Goal: Task Accomplishment & Management: Use online tool/utility

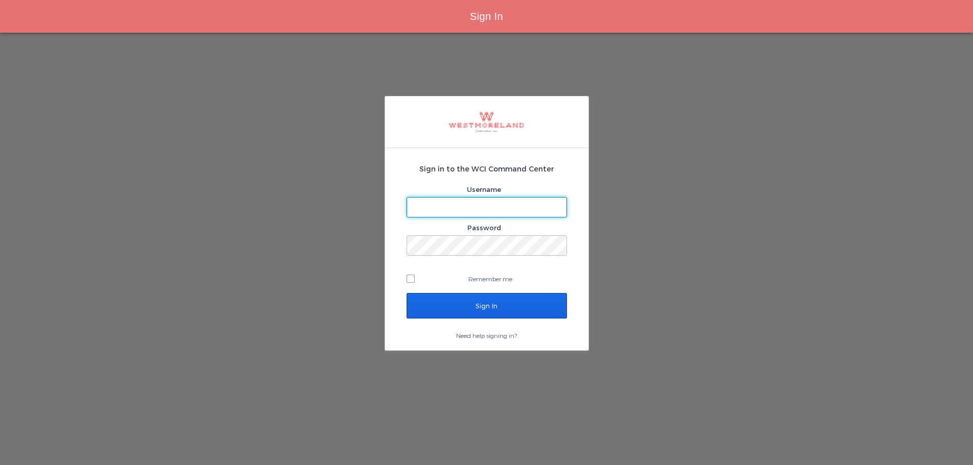
type input "bleverett@westmoreland.nyc"
click at [477, 312] on input "Sign In" at bounding box center [487, 306] width 160 height 26
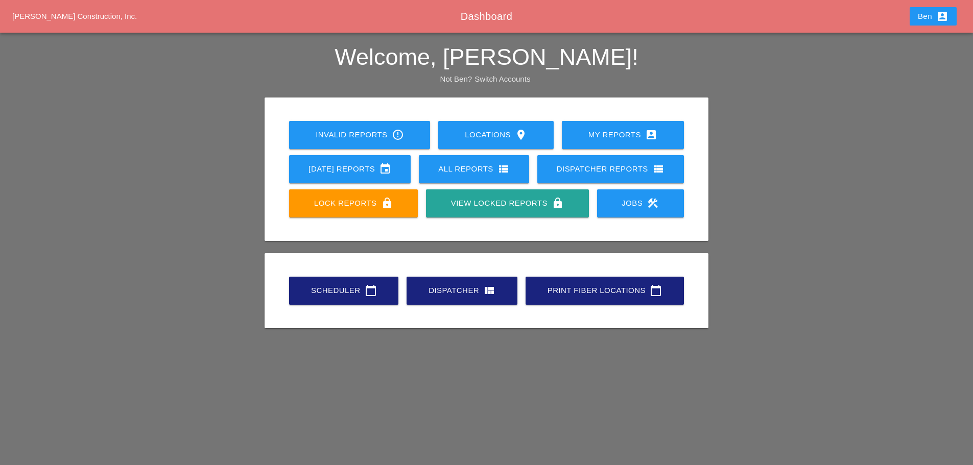
click at [318, 284] on link "Scheduler calendar_today" at bounding box center [343, 291] width 109 height 28
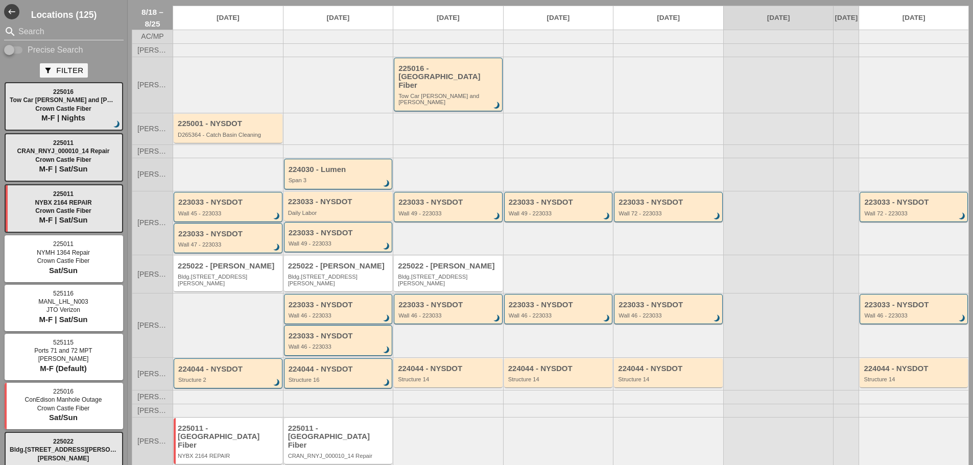
scroll to position [39, 0]
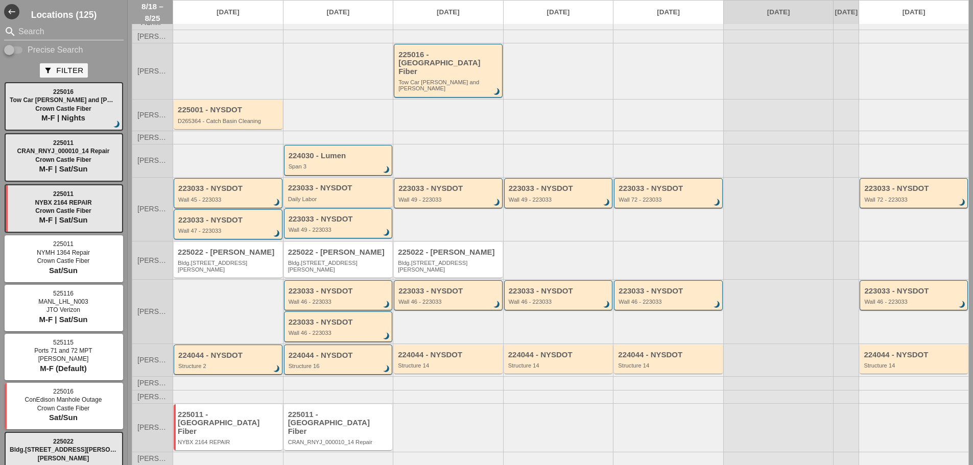
click at [439, 390] on div at bounding box center [448, 396] width 110 height 13
click at [360, 411] on div "225011 - Crown Castle Fiber" at bounding box center [339, 424] width 102 height 26
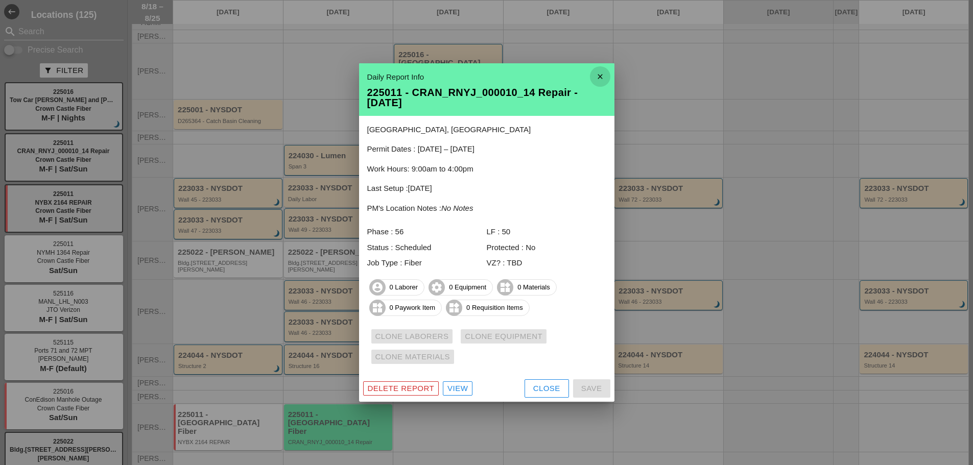
drag, startPoint x: 599, startPoint y: 74, endPoint x: 462, endPoint y: 271, distance: 239.4
click at [599, 74] on icon "close" at bounding box center [600, 76] width 20 height 20
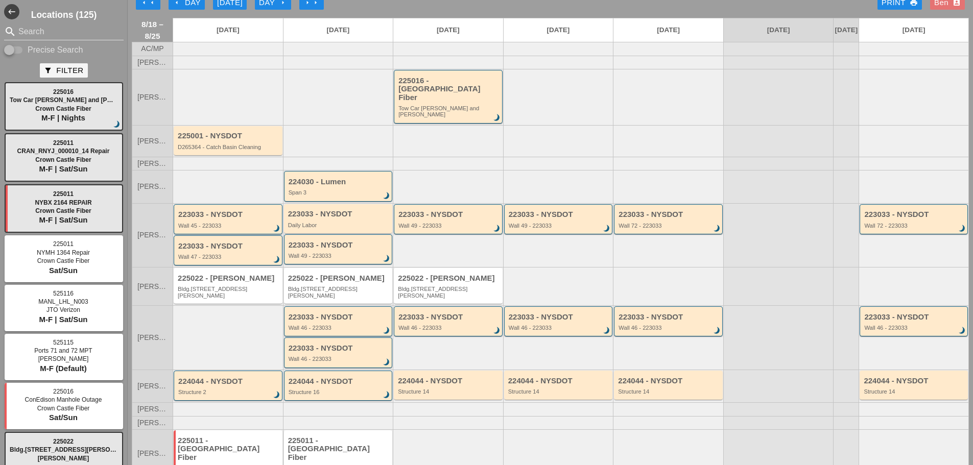
scroll to position [0, 0]
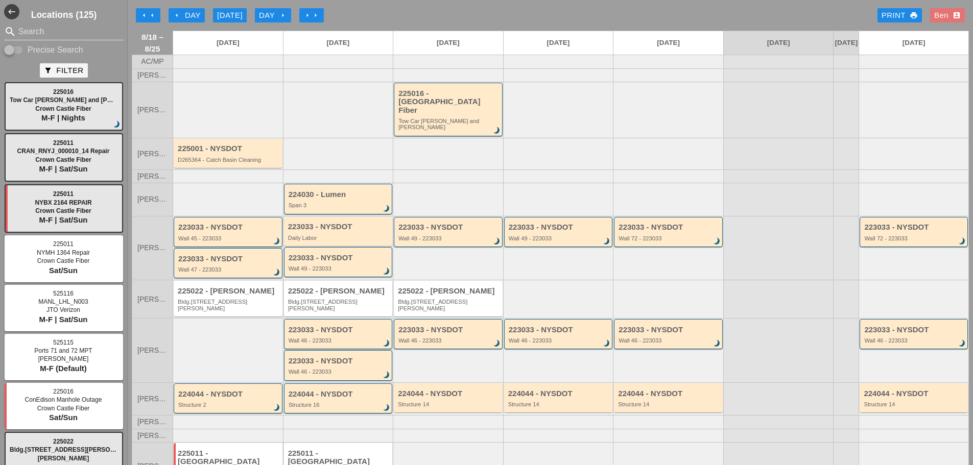
click at [175, 17] on icon "arrow_left" at bounding box center [177, 15] width 8 height 8
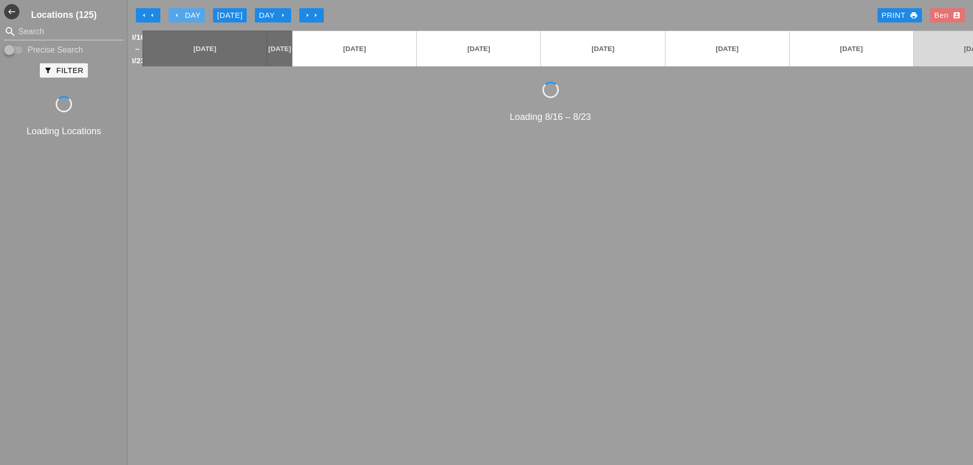
click at [175, 17] on icon "arrow_left" at bounding box center [177, 15] width 8 height 8
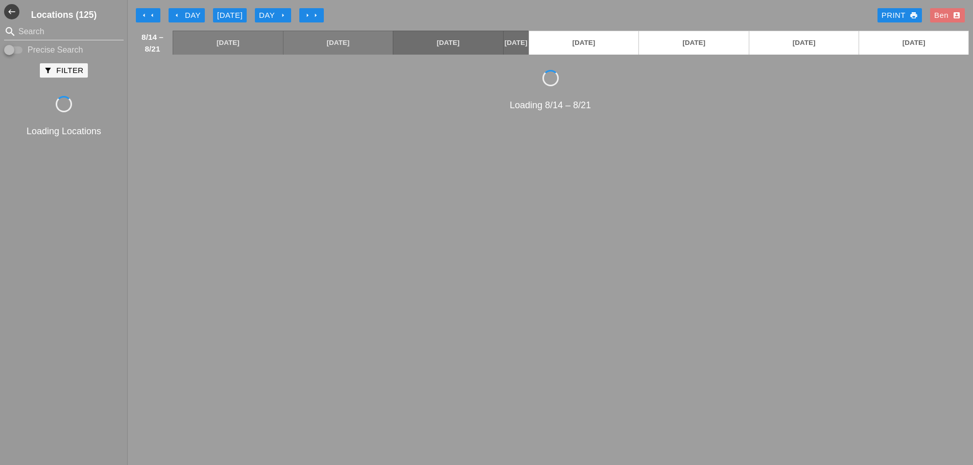
click at [175, 17] on icon "arrow_left" at bounding box center [177, 15] width 8 height 8
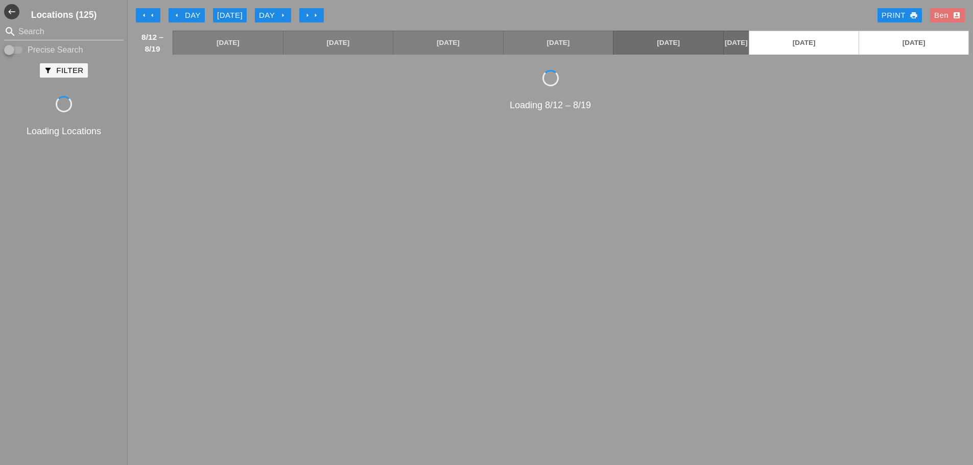
click at [175, 17] on icon "arrow_left" at bounding box center [177, 15] width 8 height 8
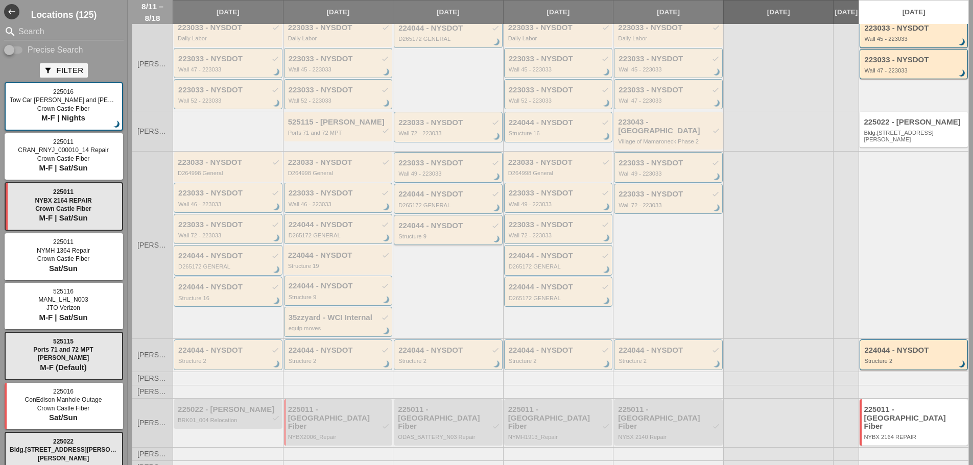
scroll to position [176, 0]
click at [346, 421] on div "225011 - Crown Castle Fiber check" at bounding box center [339, 418] width 102 height 26
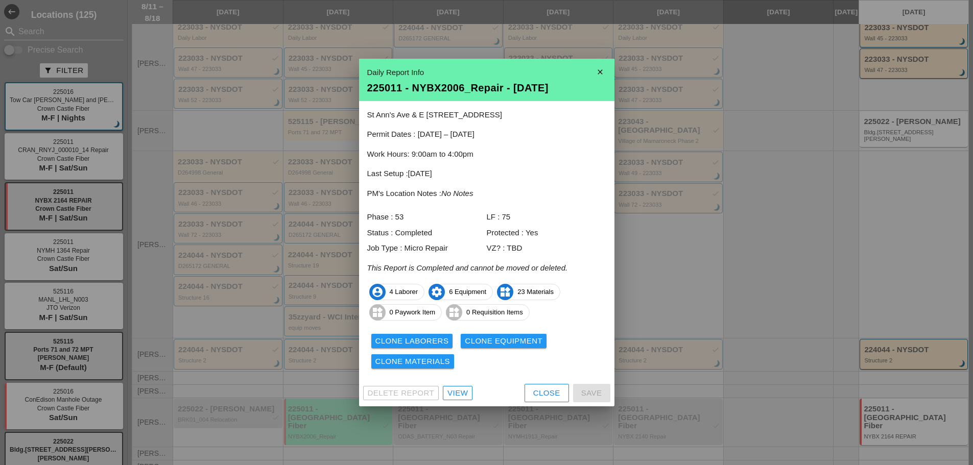
click at [430, 363] on div "Clone Materials" at bounding box center [413, 362] width 75 height 12
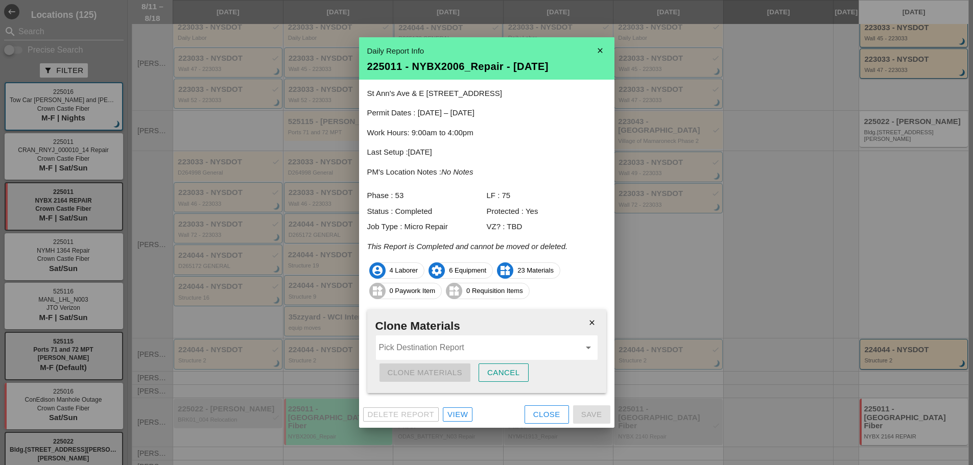
click at [440, 346] on input "Pick Destination Report" at bounding box center [479, 348] width 201 height 16
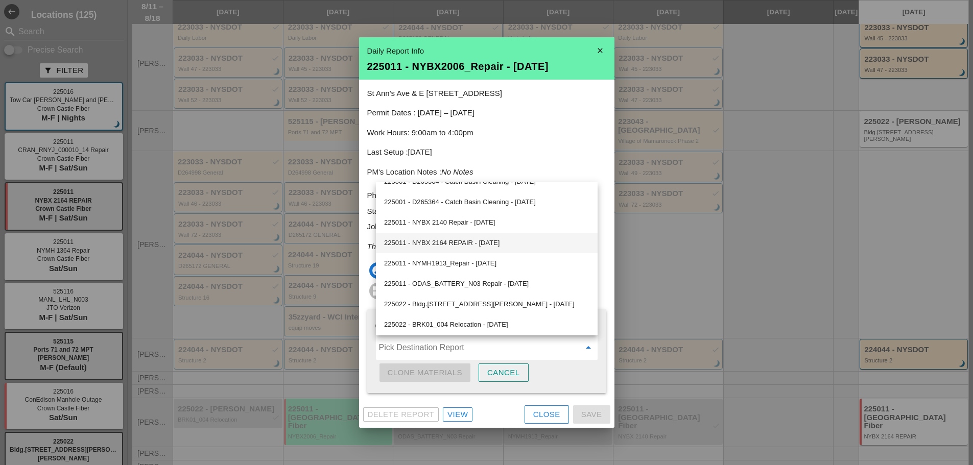
scroll to position [1053, 0]
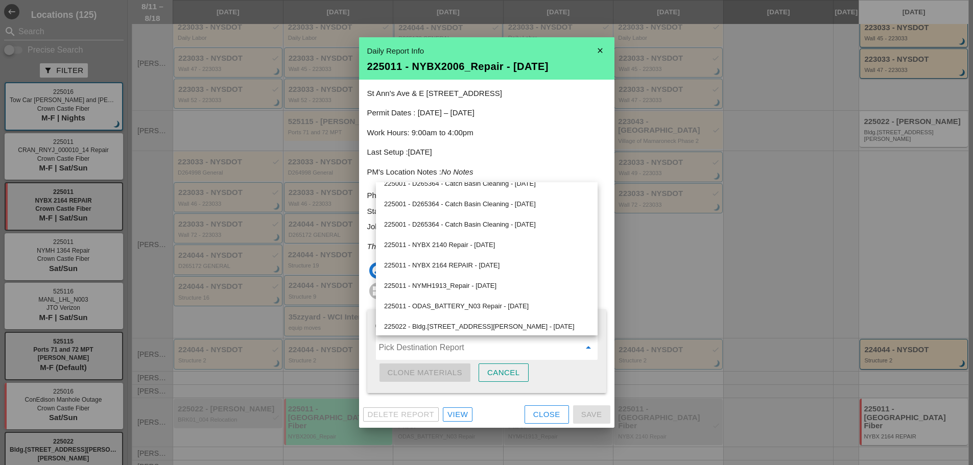
click at [556, 148] on p "Last Setup : 08/07/2025" at bounding box center [486, 153] width 239 height 12
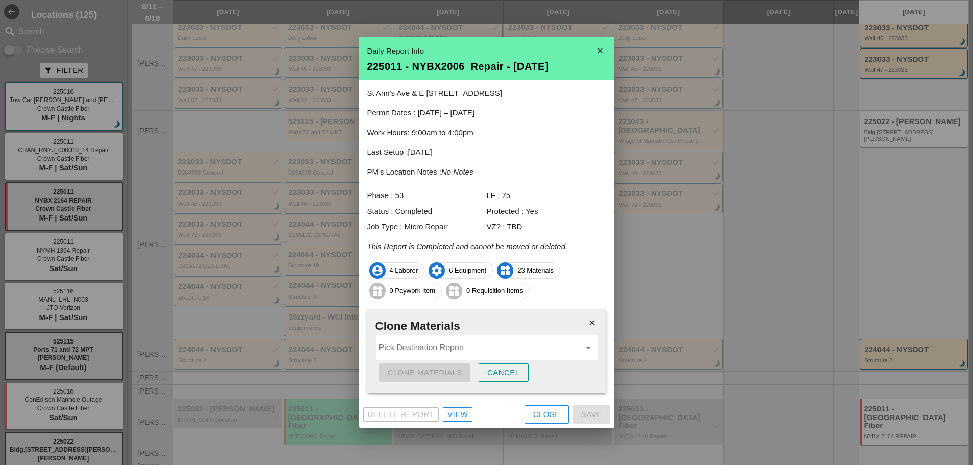
click at [550, 354] on input "Pick Destination Report" at bounding box center [479, 348] width 201 height 16
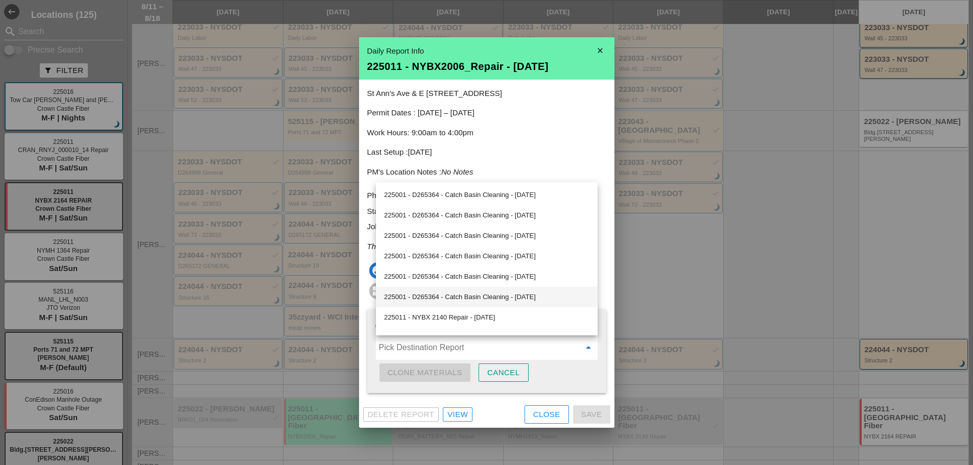
scroll to position [968, 0]
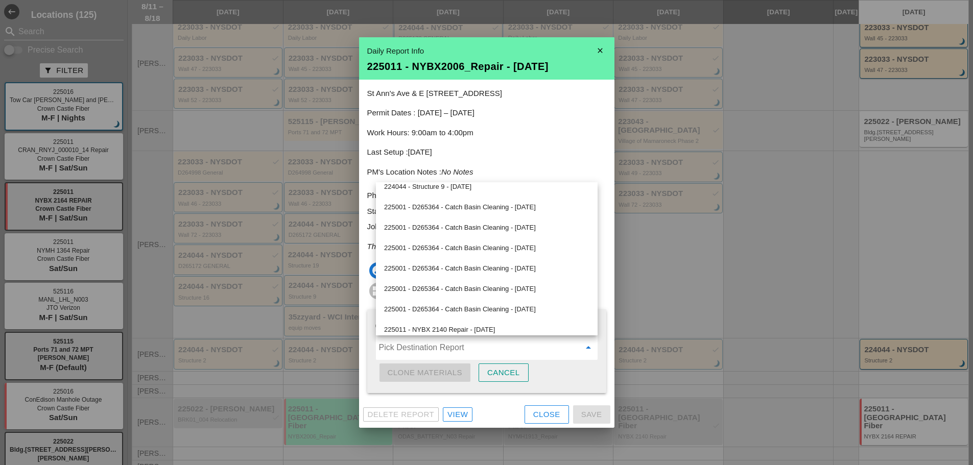
click at [566, 154] on p "Last Setup : 08/07/2025" at bounding box center [486, 153] width 239 height 12
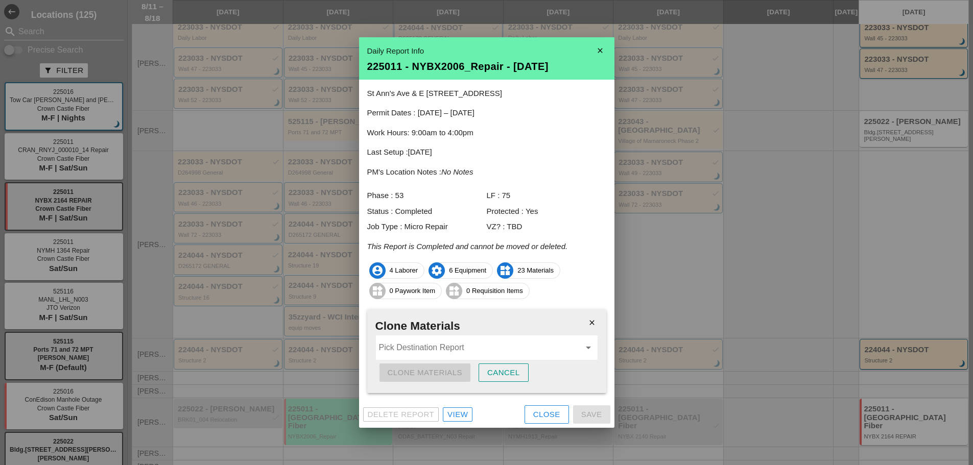
click at [594, 53] on icon "close" at bounding box center [600, 50] width 20 height 20
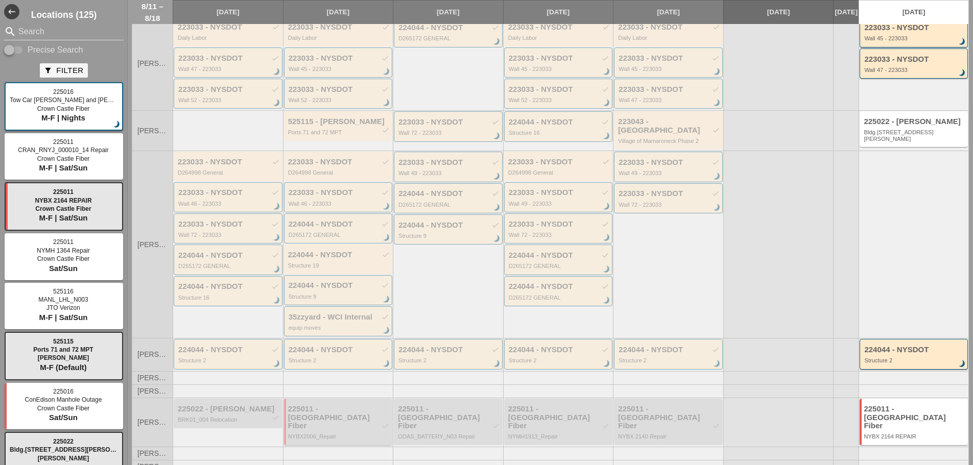
click at [366, 405] on div "225011 - Crown Castle Fiber check" at bounding box center [339, 418] width 102 height 26
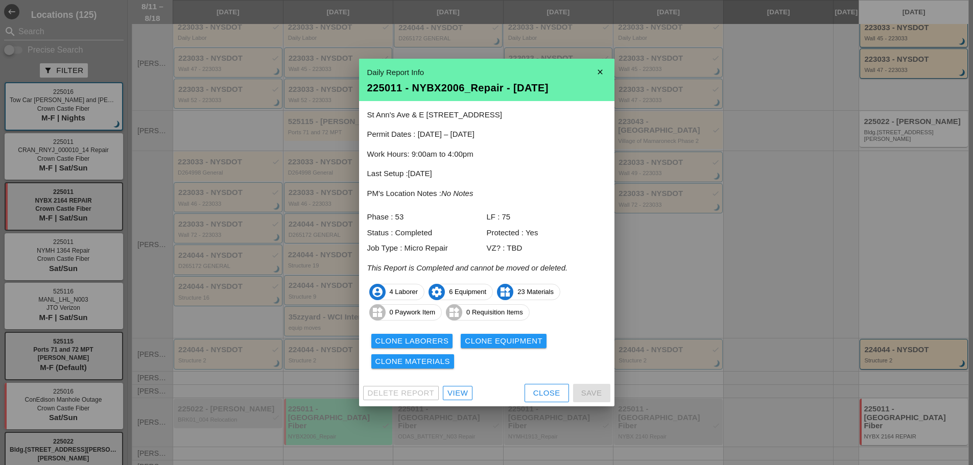
click at [591, 79] on icon "close" at bounding box center [600, 72] width 20 height 20
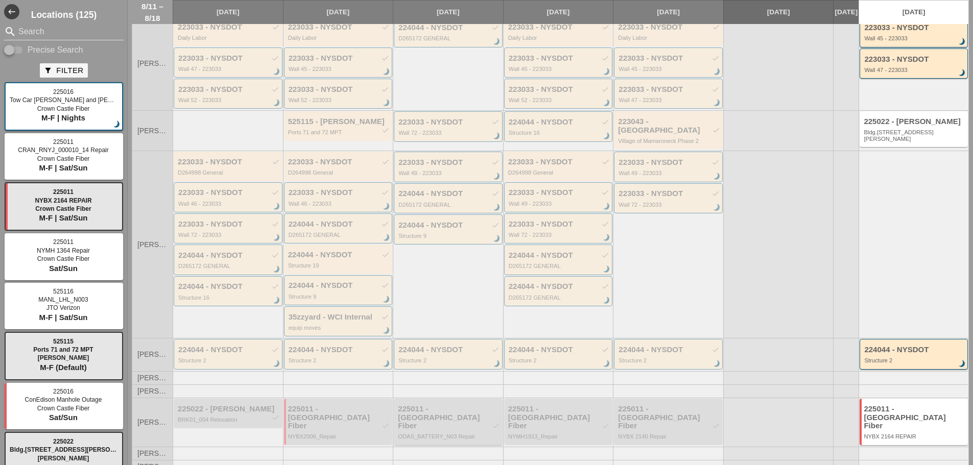
click at [479, 413] on div "225011 - Crown Castle Fiber check" at bounding box center [449, 418] width 102 height 26
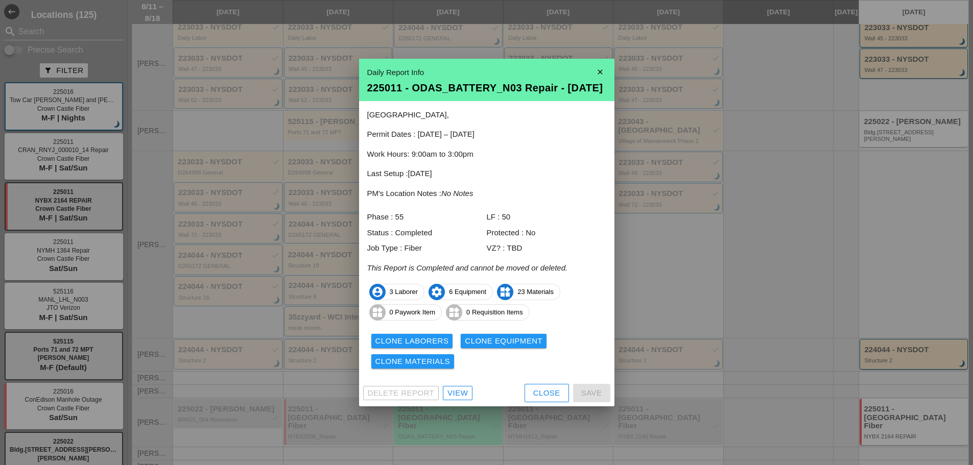
click at [434, 366] on div "Clone Materials" at bounding box center [413, 362] width 75 height 12
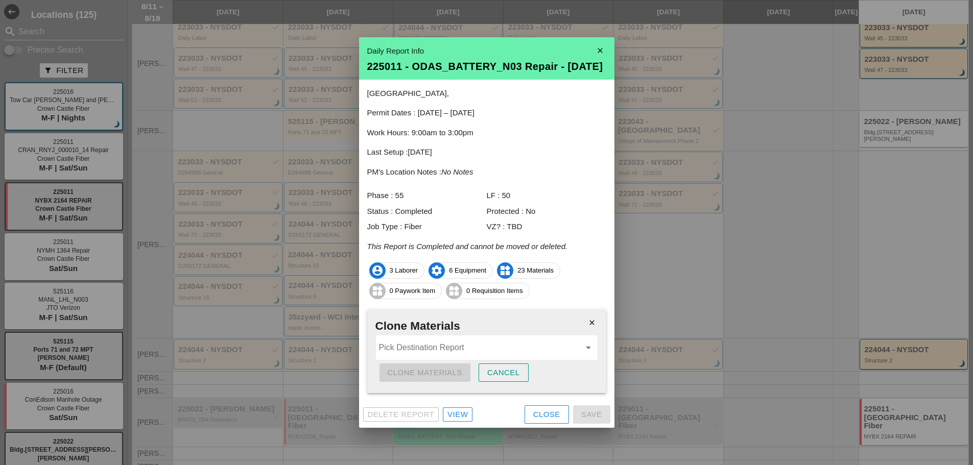
click at [503, 351] on input "Pick Destination Report" at bounding box center [479, 348] width 201 height 16
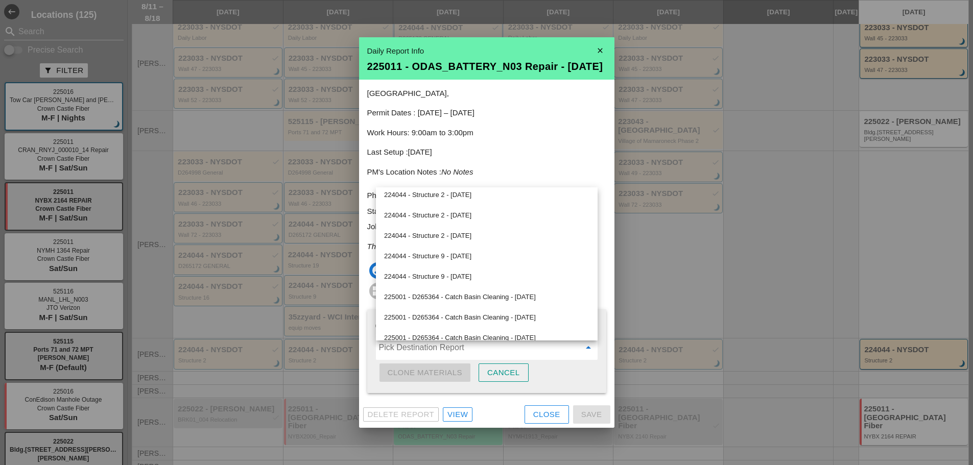
scroll to position [883, 0]
click at [569, 158] on p "Last Setup : 08/08/2025" at bounding box center [486, 153] width 239 height 12
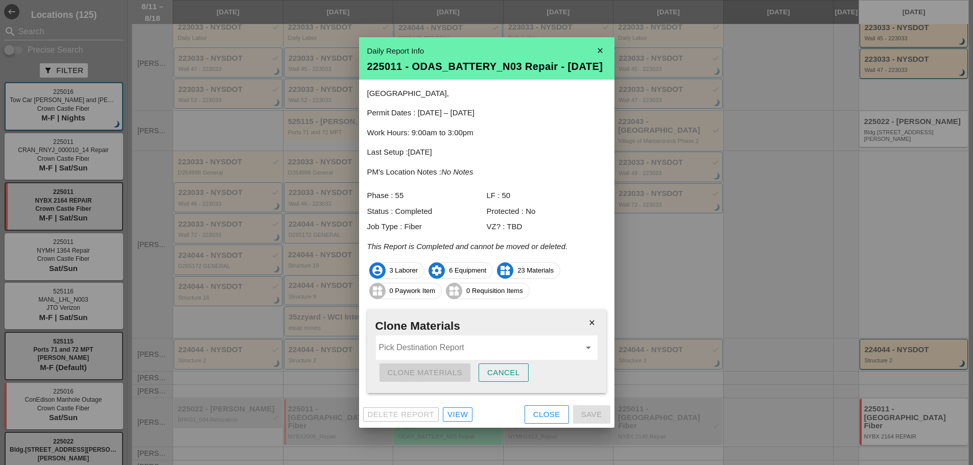
click at [601, 48] on icon "close" at bounding box center [600, 50] width 20 height 20
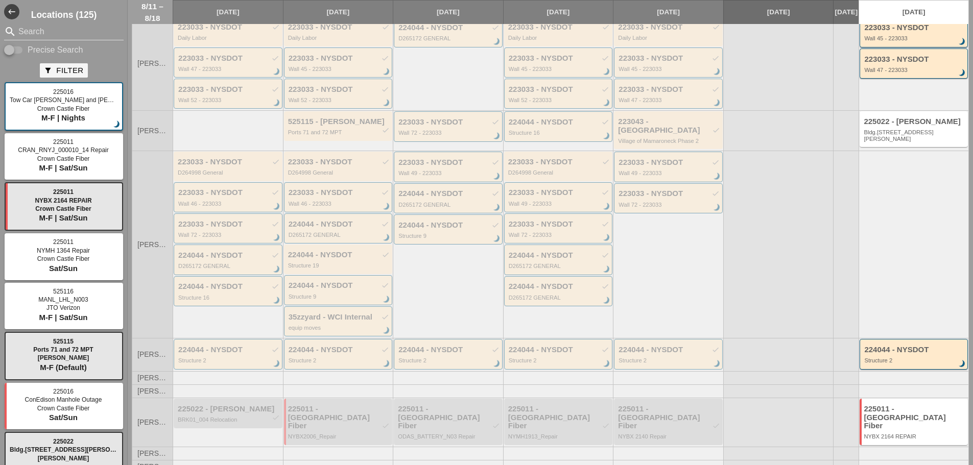
click at [646, 284] on div "223033 - NYSDOT check Wall 49 - 223033 brightness_3 223033 - NYSDOT check Wall …" at bounding box center [668, 244] width 110 height 187
click at [344, 423] on div "225011 - Crown Castle Fiber check NYBX2006_Repair" at bounding box center [339, 422] width 102 height 35
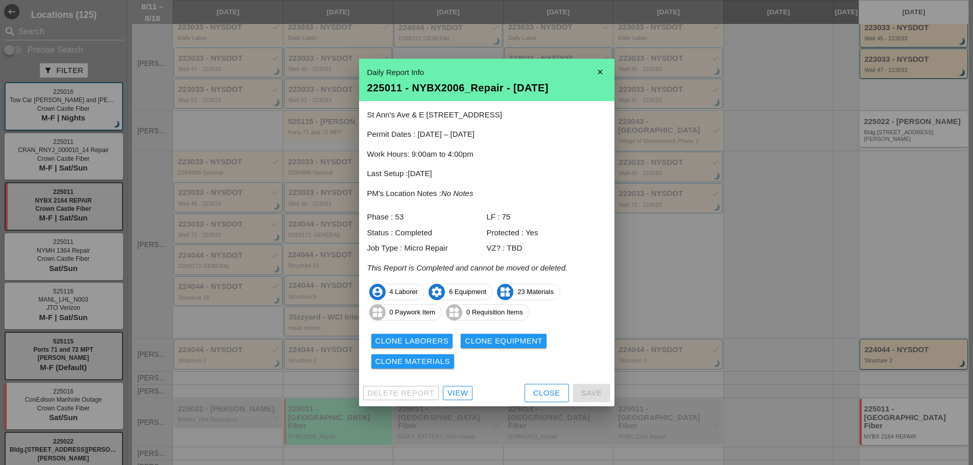
click at [457, 396] on div "View" at bounding box center [458, 394] width 20 height 12
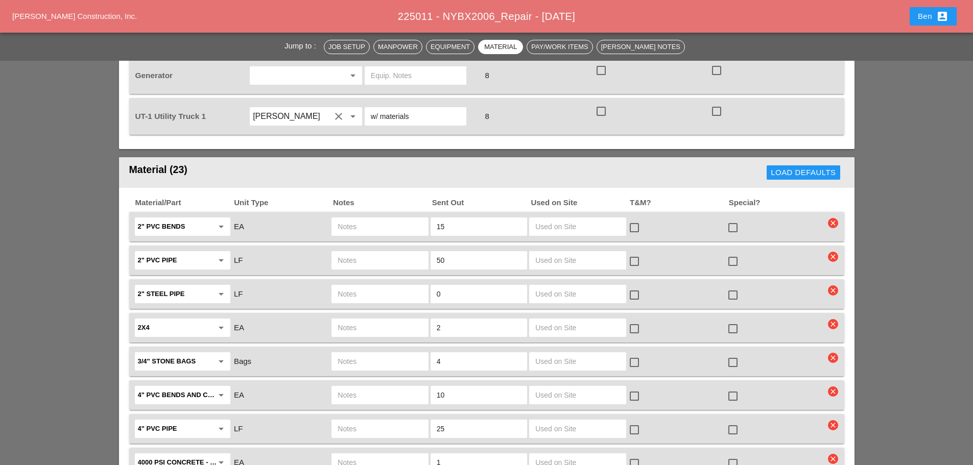
scroll to position [852, 0]
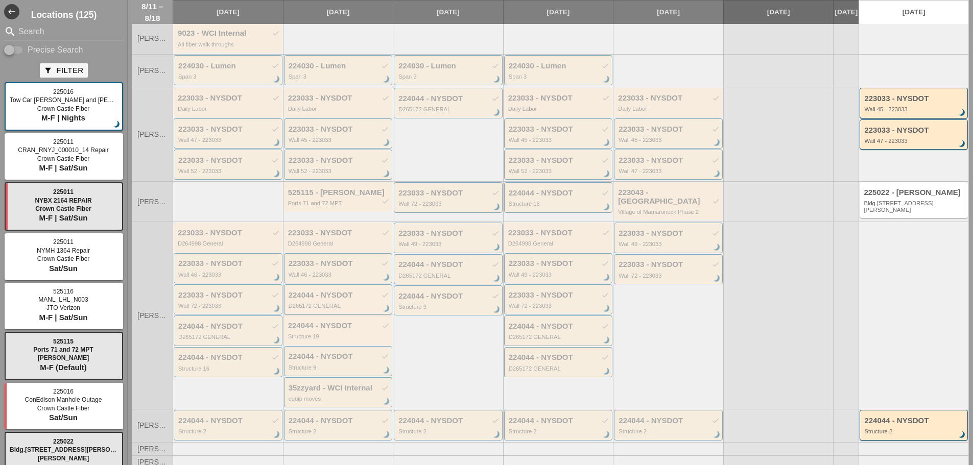
scroll to position [176, 0]
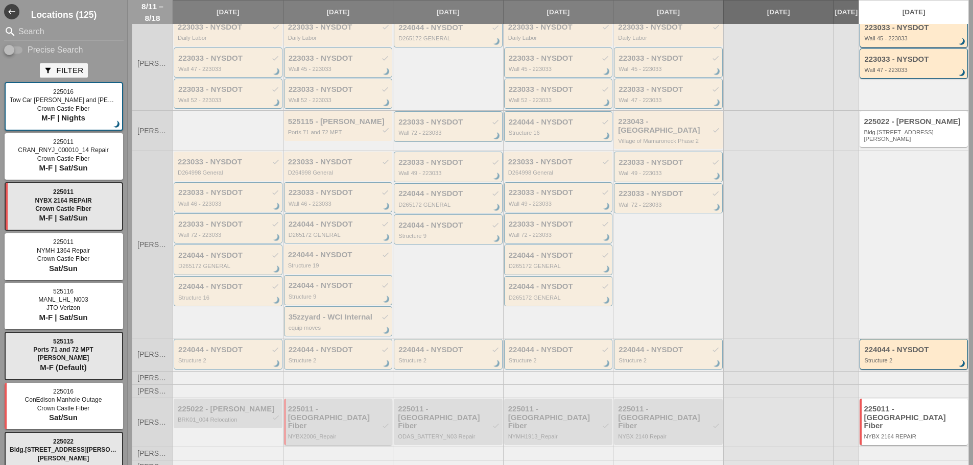
click at [336, 412] on div "225011 - Crown Castle Fiber check" at bounding box center [339, 418] width 102 height 26
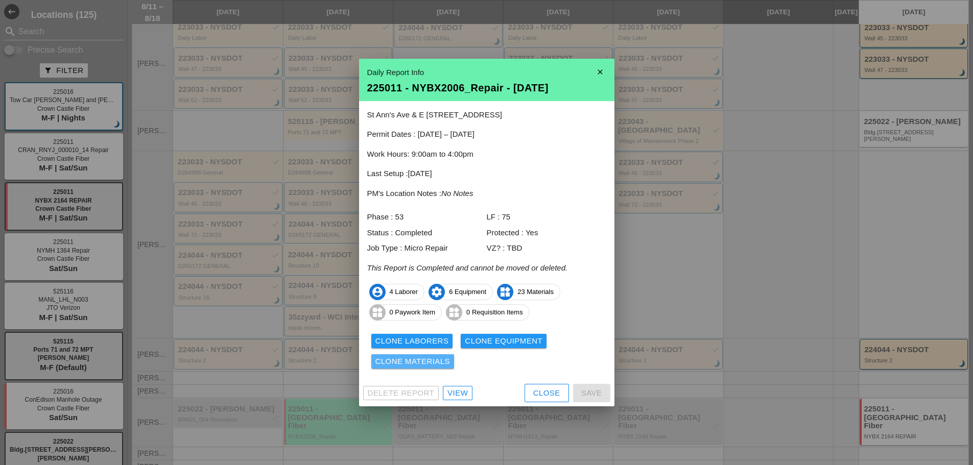
click at [427, 357] on div "Clone Materials" at bounding box center [413, 362] width 75 height 12
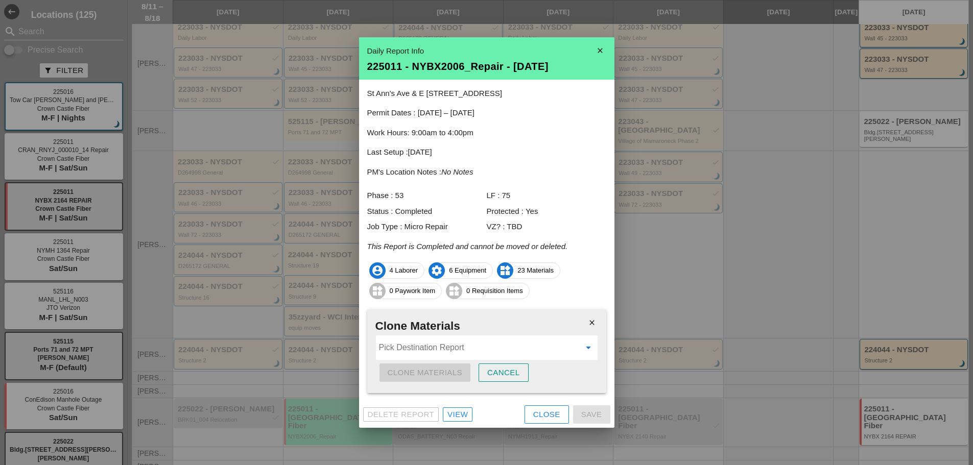
click at [510, 350] on input "Pick Destination Report" at bounding box center [479, 348] width 201 height 16
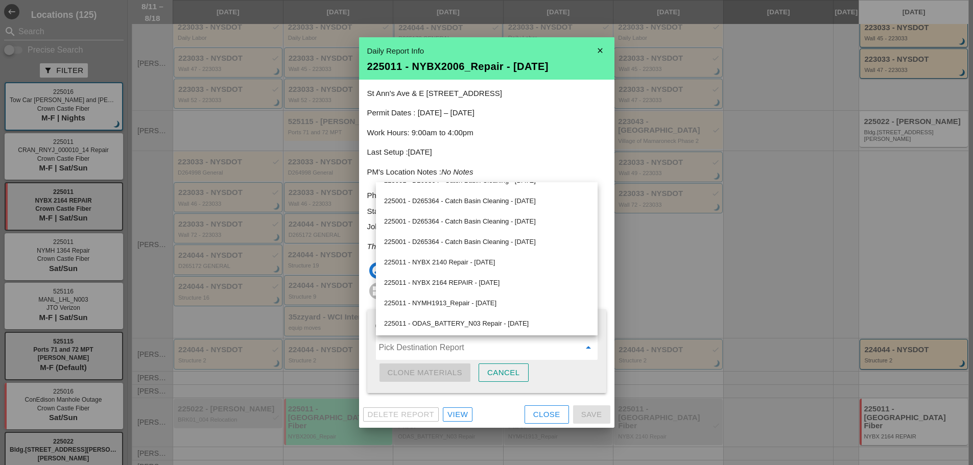
scroll to position [1138, 0]
click at [568, 114] on p "Permit Dates : 08/11/2025 – 09/02/2025" at bounding box center [486, 113] width 239 height 12
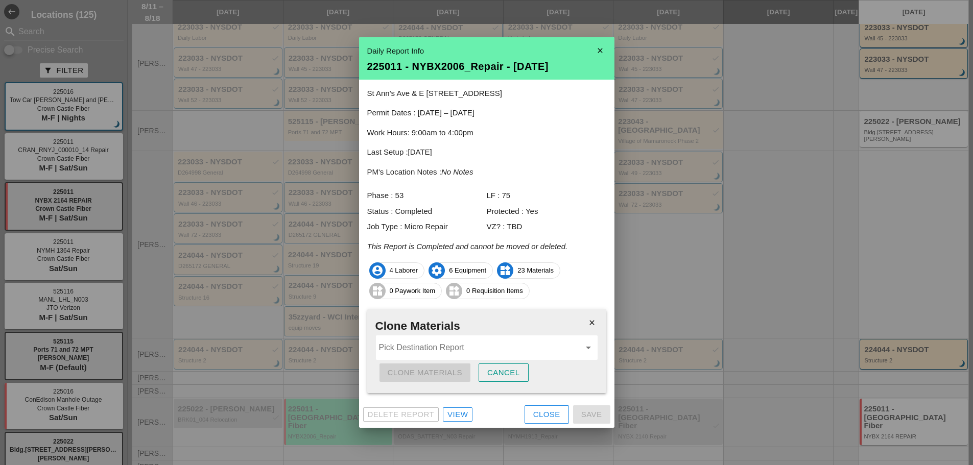
click at [597, 52] on icon "close" at bounding box center [600, 50] width 20 height 20
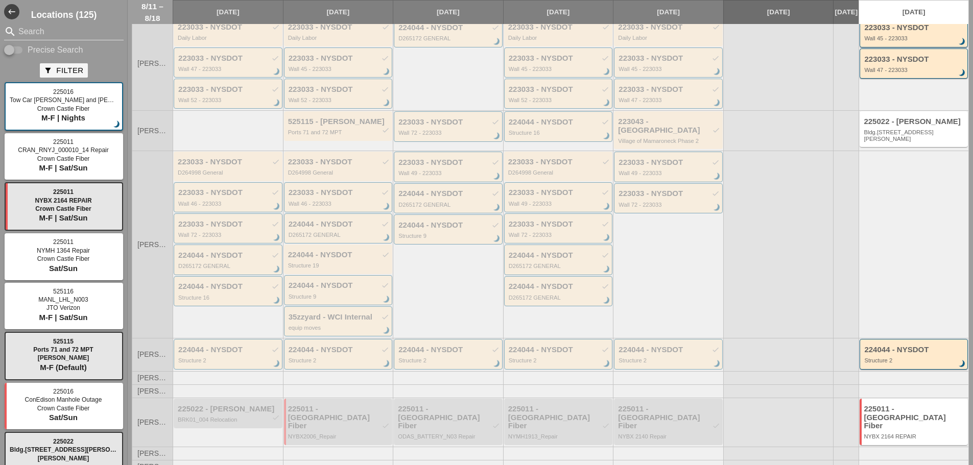
click at [739, 236] on div at bounding box center [778, 244] width 110 height 187
click at [337, 434] on div "NYBX2006_Repair" at bounding box center [339, 437] width 102 height 6
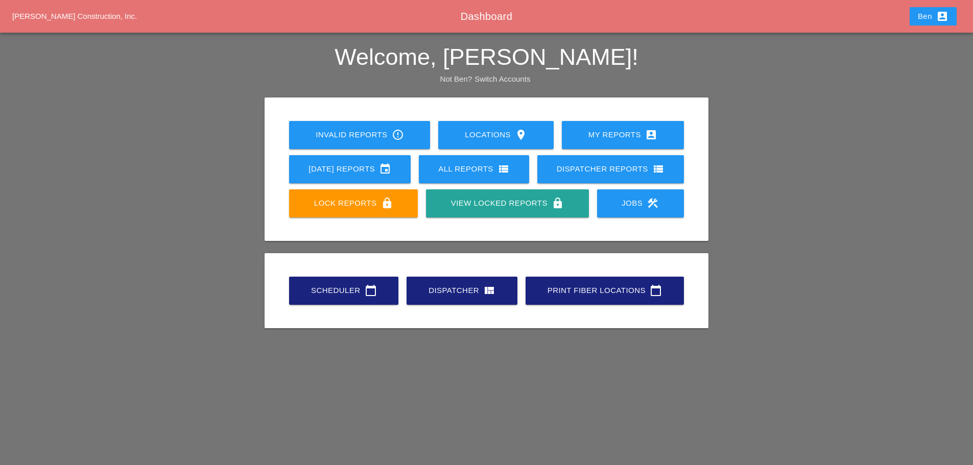
click at [471, 169] on div "All Reports view_list" at bounding box center [474, 169] width 78 height 12
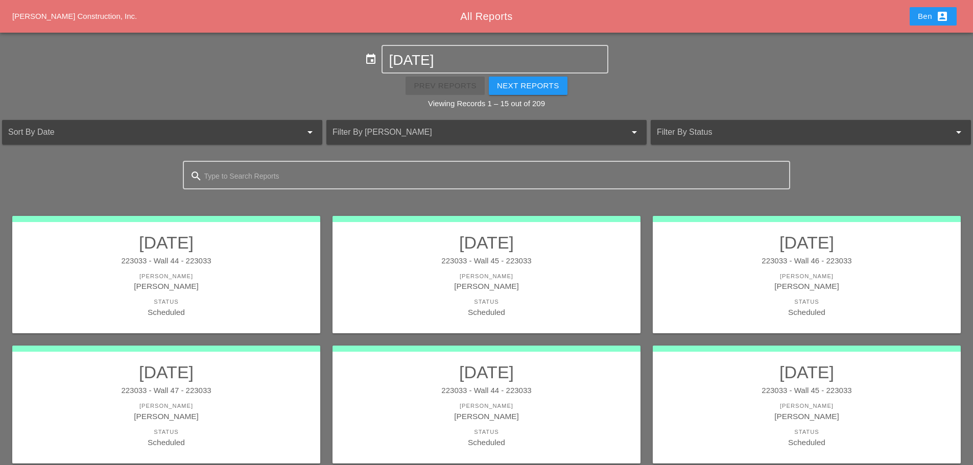
click at [427, 84] on div "Prev Reports Next Reports Viewing Records 1 – 15 out of 209" at bounding box center [486, 92] width 973 height 36
click at [468, 57] on input "[DATE]" at bounding box center [495, 60] width 212 height 16
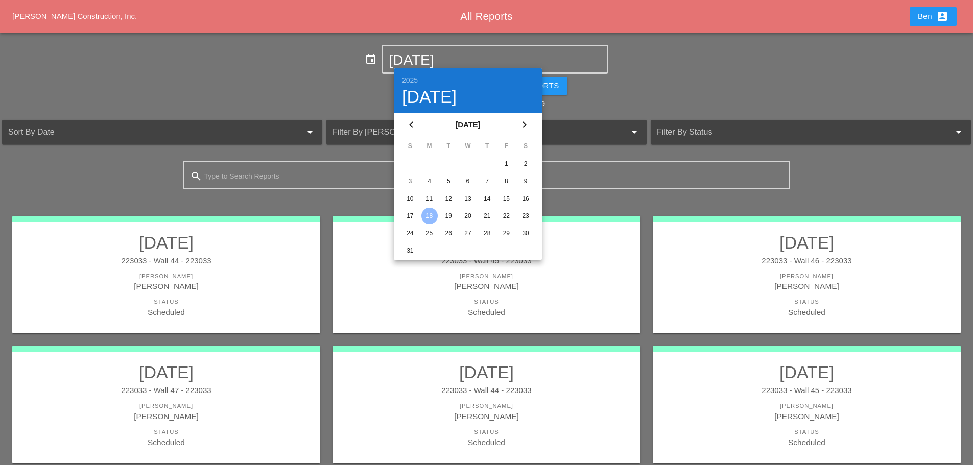
click at [440, 196] on div "12" at bounding box center [448, 199] width 16 height 16
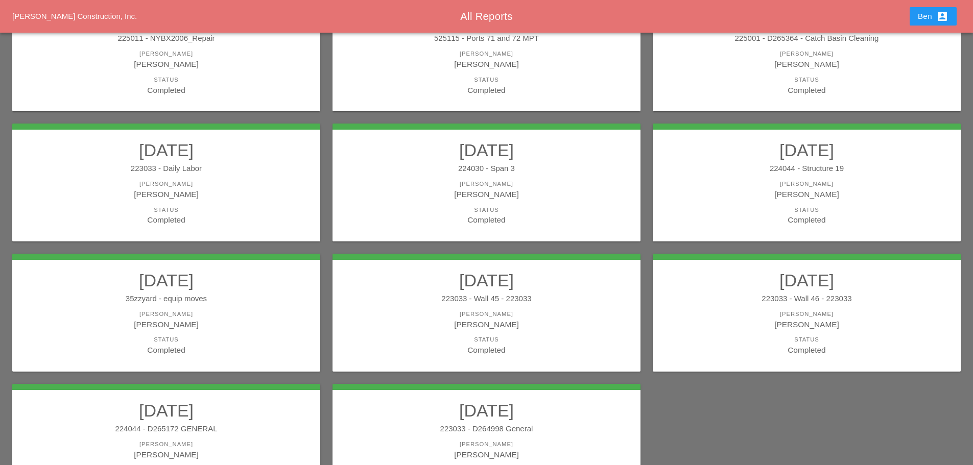
scroll to position [255, 0]
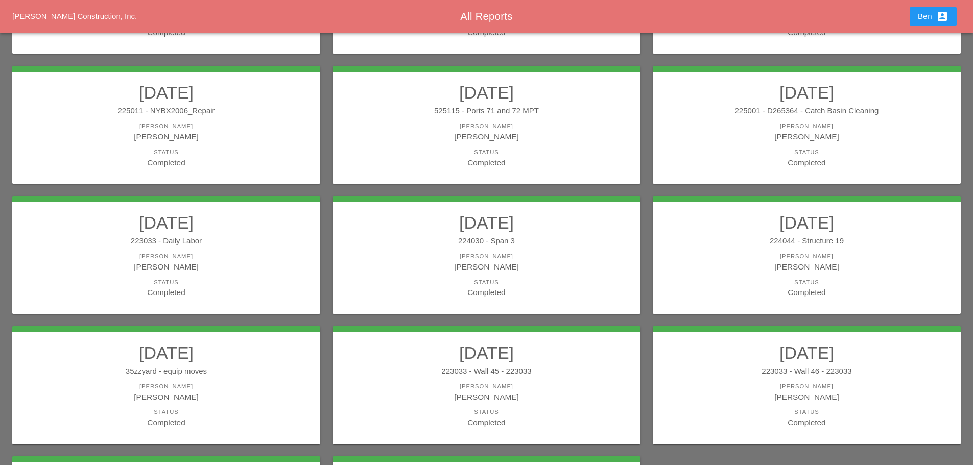
click at [243, 115] on div "225011 - NYBX2006_Repair" at bounding box center [166, 111] width 288 height 12
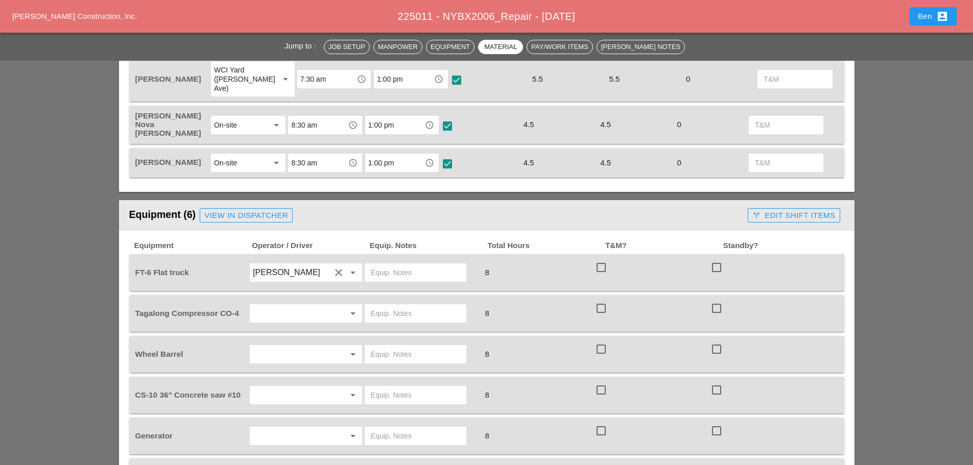
scroll to position [511, 0]
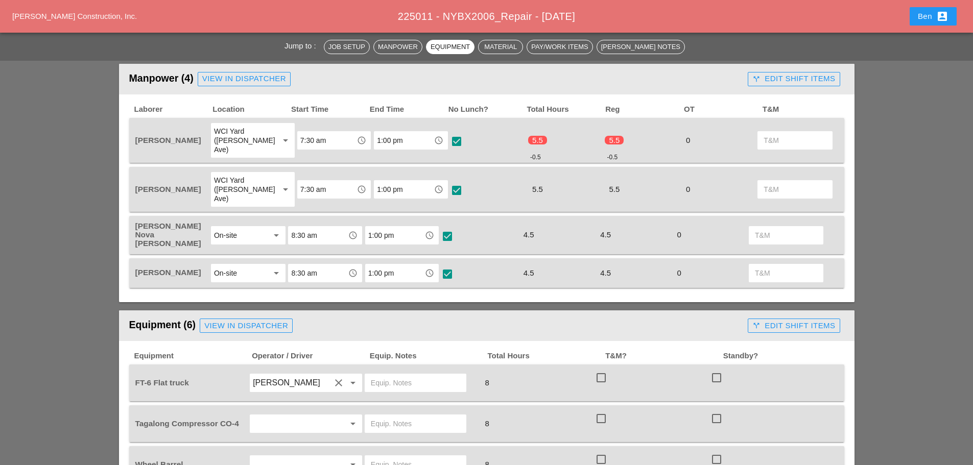
click at [254, 320] on div "View in Dispatcher" at bounding box center [246, 326] width 84 height 12
